Goal: Transaction & Acquisition: Purchase product/service

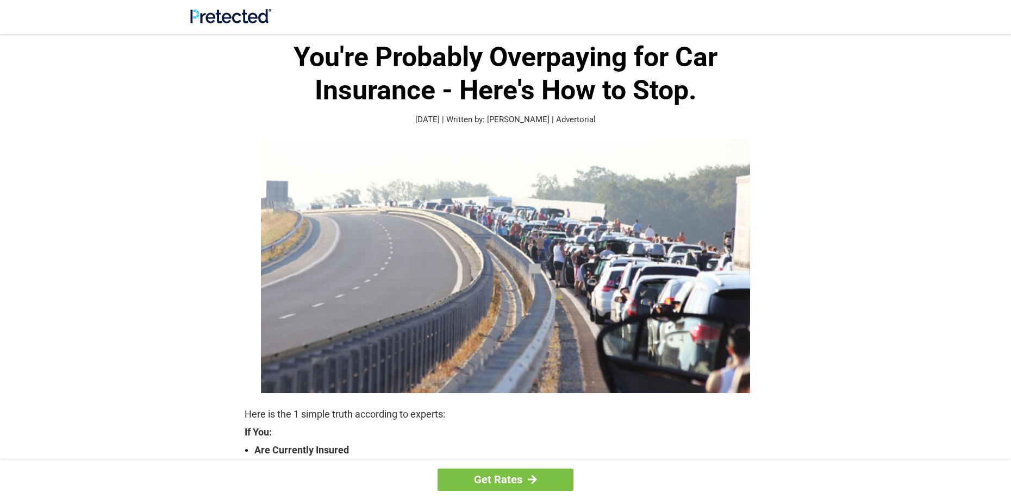
click at [443, 227] on img at bounding box center [505, 267] width 489 height 254
click at [499, 481] on link "Get Rates" at bounding box center [505, 480] width 136 height 22
